Goal: Information Seeking & Learning: Learn about a topic

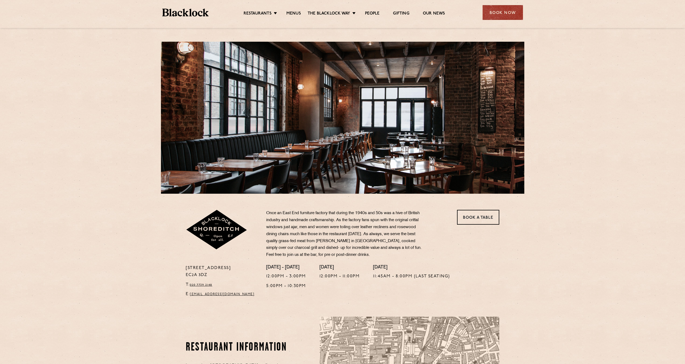
click at [292, 9] on ul "Restaurants Soho City Shoreditch Covent Garden Canary Wharf Manchester Birmingh…" at bounding box center [344, 12] width 271 height 9
click at [293, 14] on link "Menus" at bounding box center [293, 14] width 15 height 6
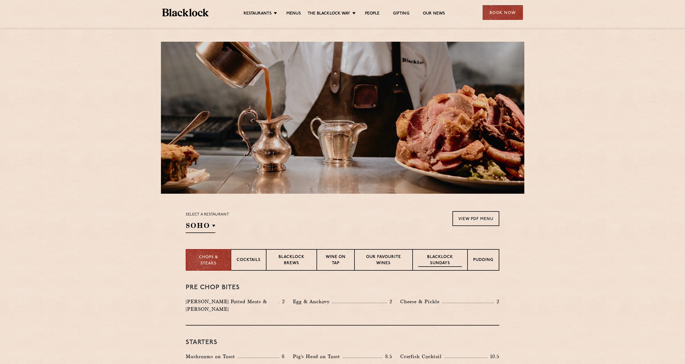
click at [441, 259] on p "Blacklock Sundays" at bounding box center [440, 260] width 44 height 13
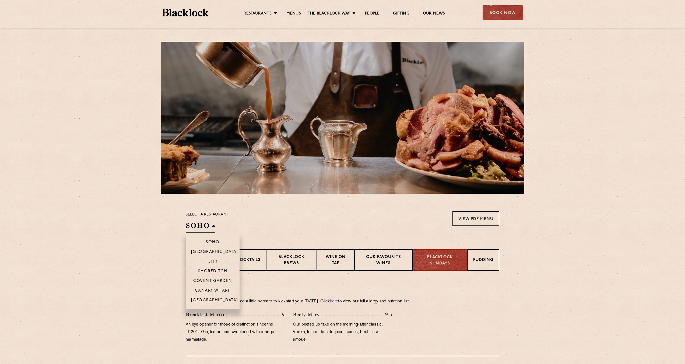
click at [202, 226] on h2 "SOHO" at bounding box center [201, 227] width 30 height 12
click at [216, 271] on p "Shoreditch" at bounding box center [212, 271] width 29 height 5
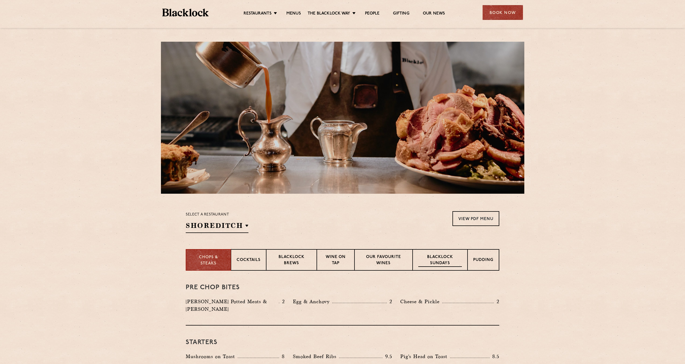
click at [449, 259] on p "Blacklock Sundays" at bounding box center [440, 260] width 44 height 13
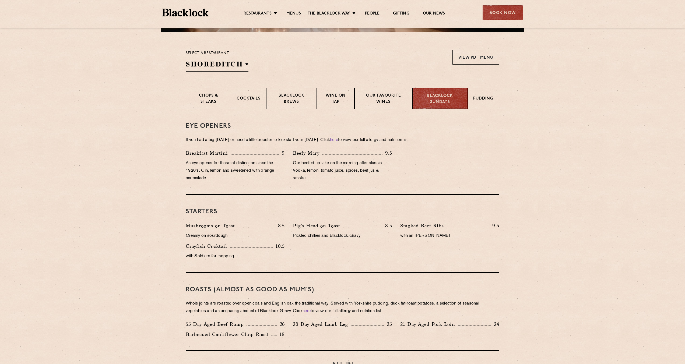
scroll to position [81, 0]
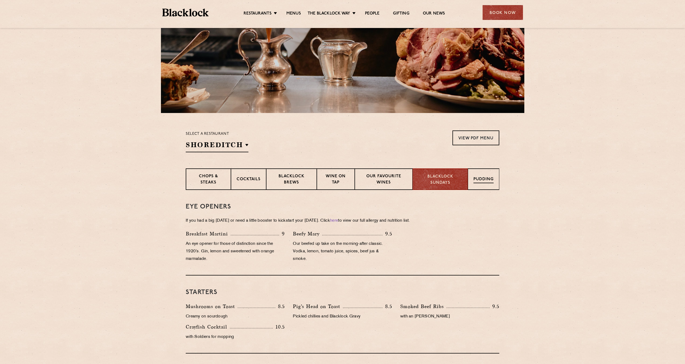
click at [484, 182] on p "Pudding" at bounding box center [483, 180] width 20 height 7
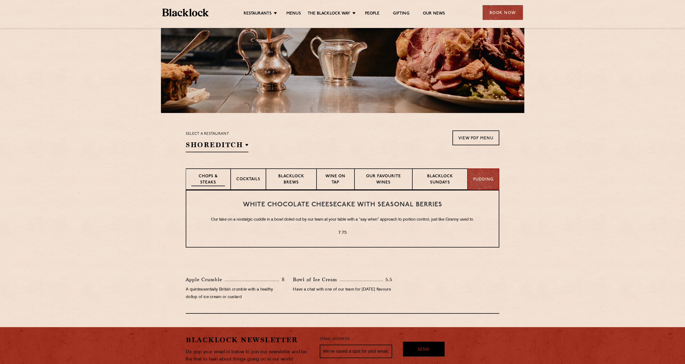
click at [212, 180] on p "Chops & Steaks" at bounding box center [208, 180] width 34 height 13
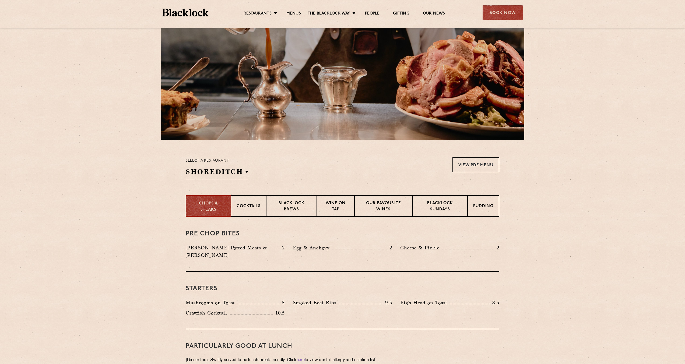
scroll to position [0, 0]
